Goal: Navigation & Orientation: Find specific page/section

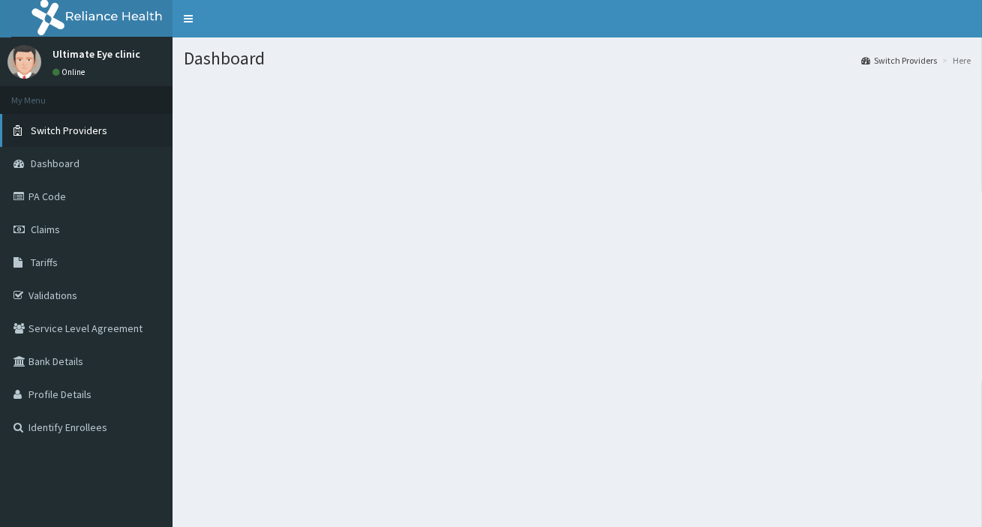
click at [78, 124] on span "Switch Providers" at bounding box center [69, 130] width 76 height 13
click at [82, 125] on span "Switch Providers" at bounding box center [69, 130] width 76 height 13
click at [116, 131] on link "Switch Providers" at bounding box center [86, 130] width 172 height 33
click at [124, 127] on link "Switch Providers" at bounding box center [86, 130] width 172 height 33
click at [117, 133] on link "Switch Providers" at bounding box center [86, 130] width 172 height 33
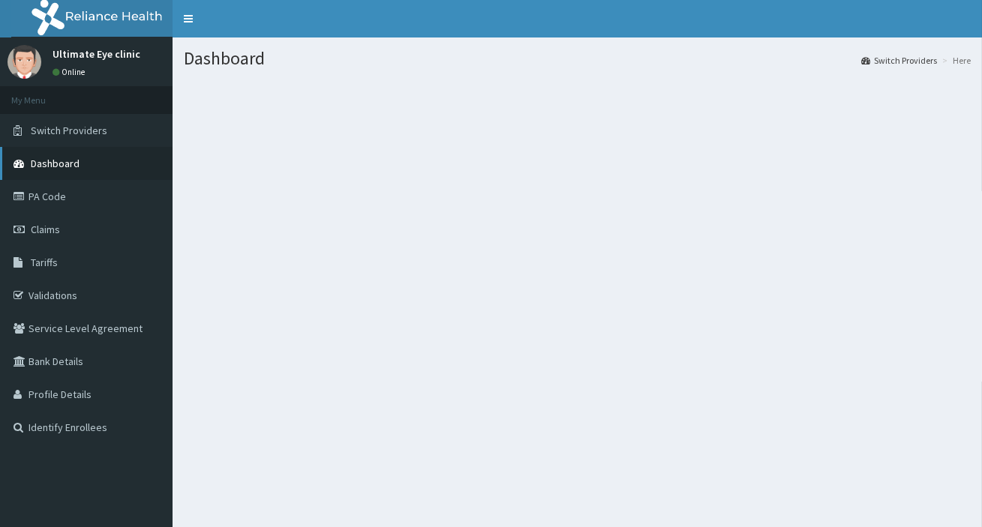
click at [35, 160] on span "Dashboard" at bounding box center [55, 163] width 49 height 13
click at [34, 166] on span "Dashboard" at bounding box center [55, 163] width 49 height 13
click at [34, 160] on span "Dashboard" at bounding box center [55, 163] width 49 height 13
click at [56, 127] on span "Switch Providers" at bounding box center [69, 130] width 76 height 13
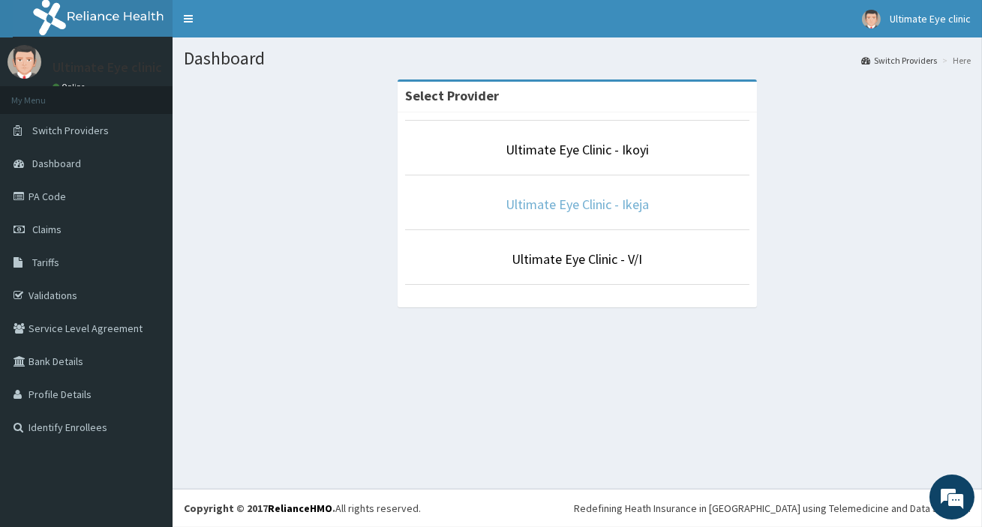
click at [533, 204] on link "Ultimate Eye Clinic - Ikeja" at bounding box center [576, 204] width 143 height 17
